Goal: Feedback & Contribution: Contribute content

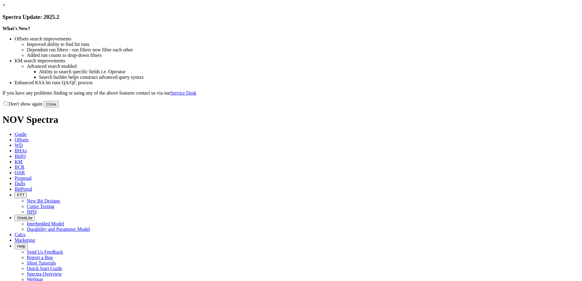
click at [59, 107] on button "Close" at bounding box center [51, 104] width 15 height 6
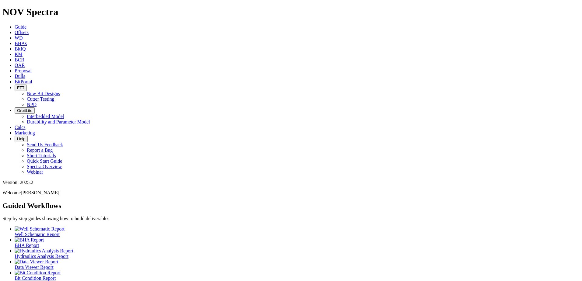
click at [25, 74] on span "Dulls" at bounding box center [20, 76] width 11 height 5
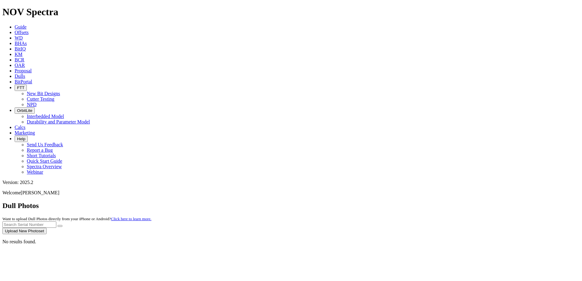
click at [47, 228] on button "Upload New Photoset" at bounding box center [24, 231] width 44 height 6
